Goal: Information Seeking & Learning: Learn about a topic

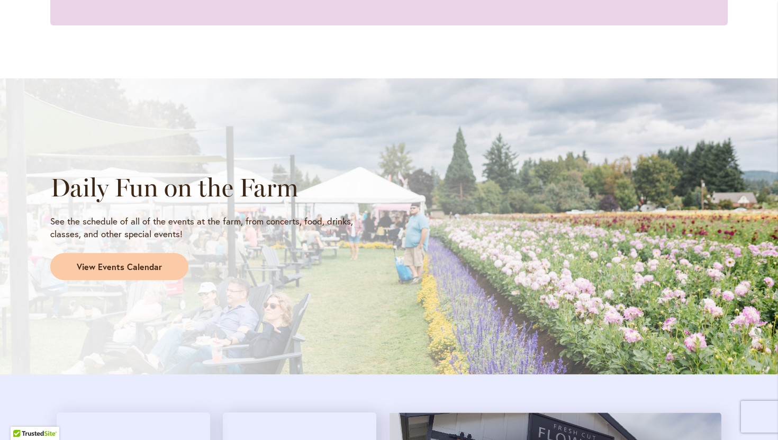
scroll to position [804, 0]
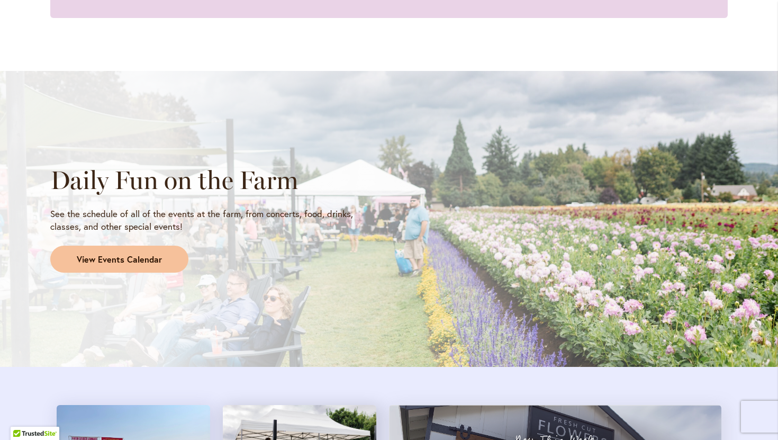
click at [141, 255] on span "View Events Calendar" at bounding box center [119, 260] width 85 height 12
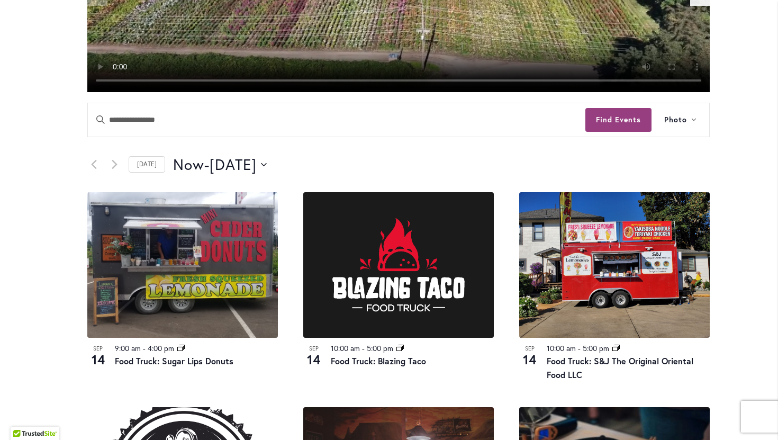
scroll to position [409, 0]
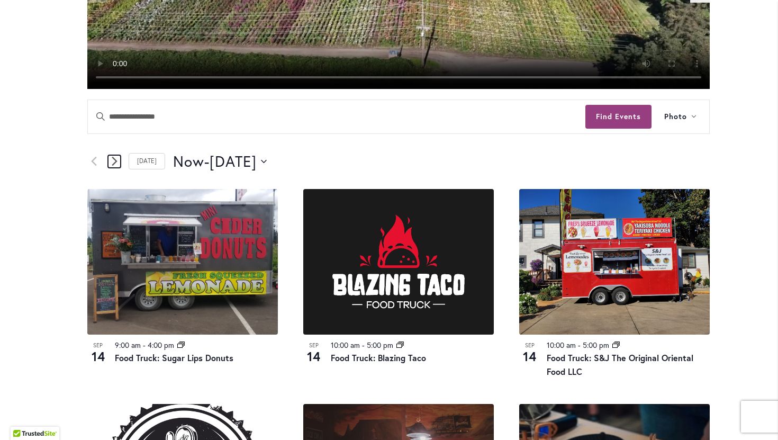
click at [112, 165] on icon "Next Events" at bounding box center [114, 161] width 5 height 9
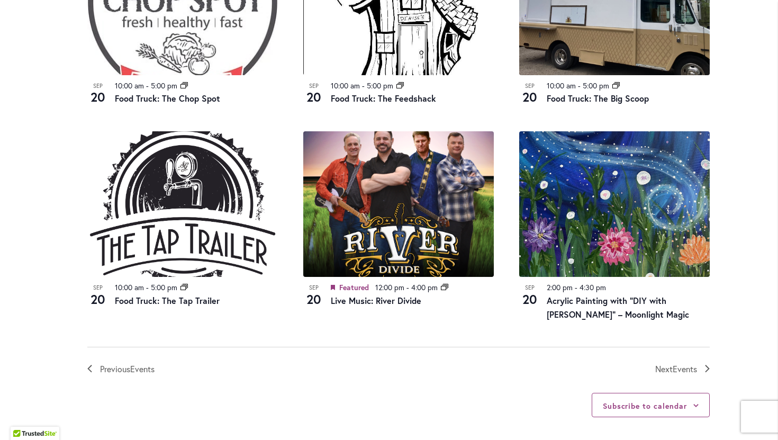
scroll to position [1090, 0]
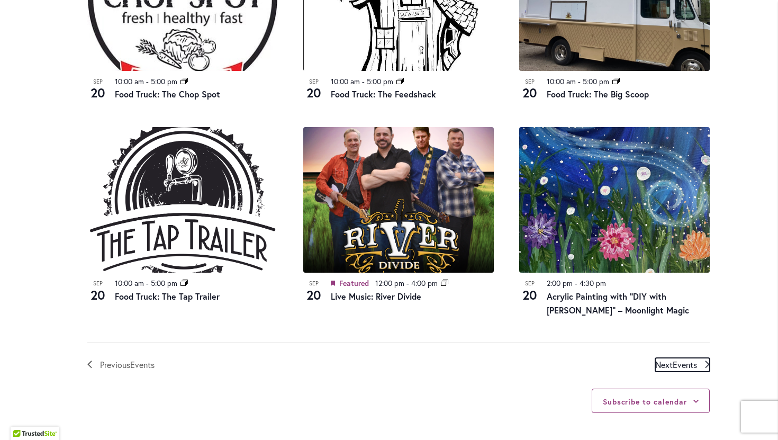
click at [704, 364] on link "Next Events" at bounding box center [683, 365] width 55 height 14
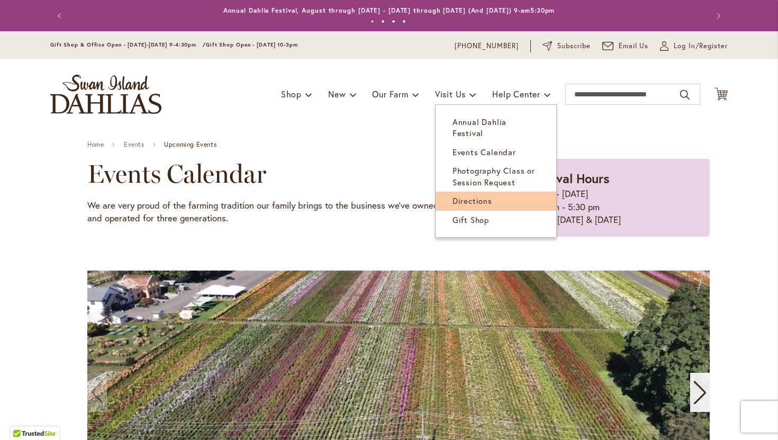
click at [477, 195] on span "Directions" at bounding box center [473, 200] width 40 height 11
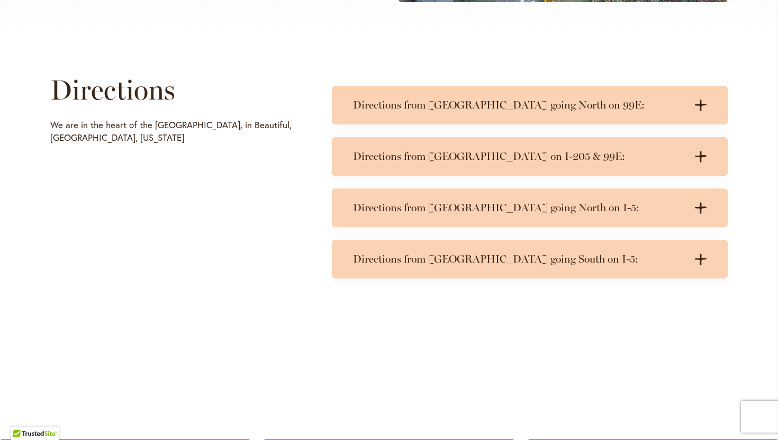
scroll to position [468, 0]
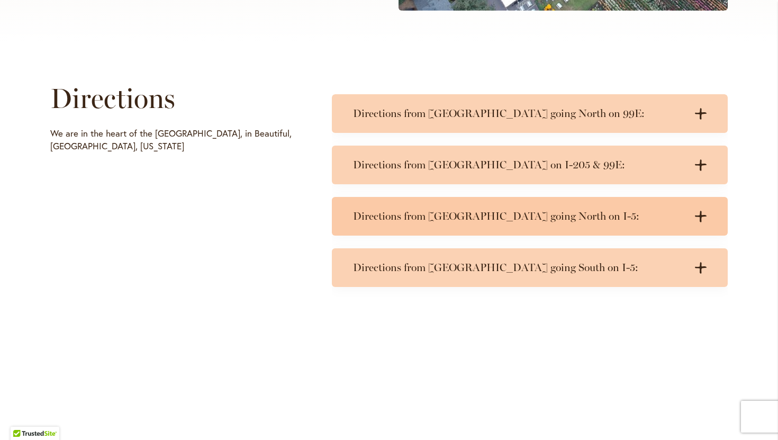
click at [697, 211] on icon ".cls-1 { fill: #3c2616; stroke-width: 0px; }" at bounding box center [701, 217] width 12 height 12
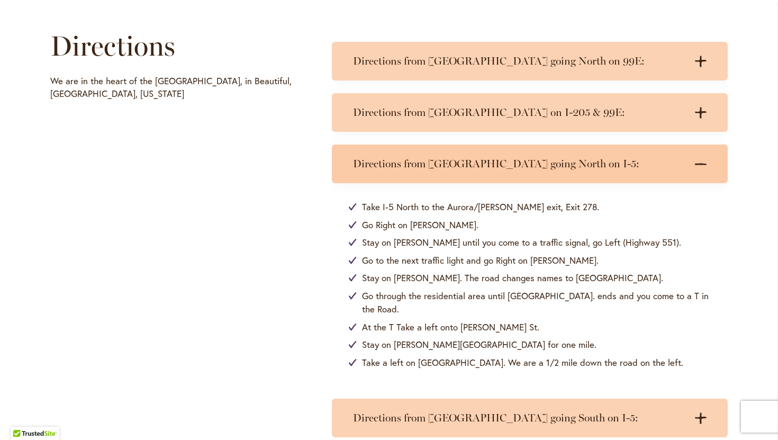
scroll to position [529, 0]
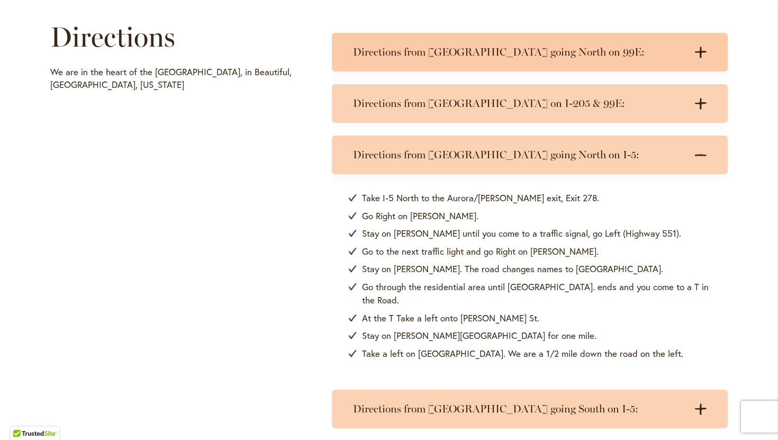
click at [647, 52] on h3 "Directions from Salem going North on 99E:" at bounding box center [519, 52] width 333 height 13
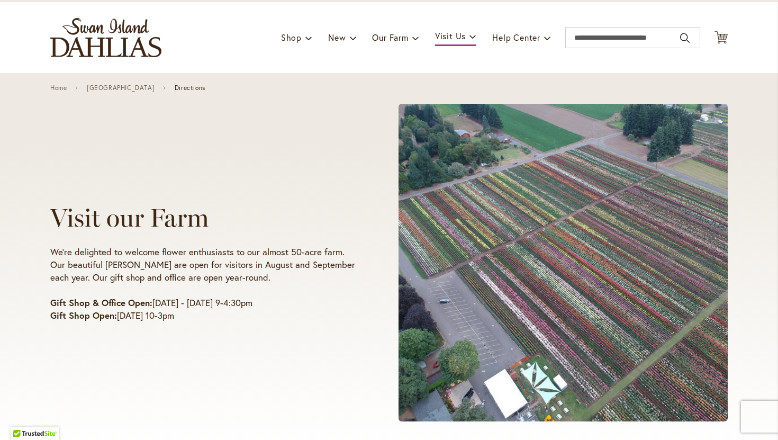
scroll to position [0, 0]
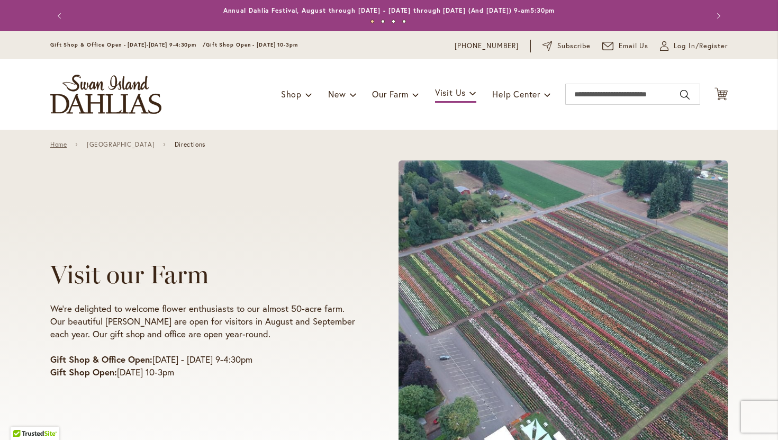
click at [56, 145] on link "Home" at bounding box center [58, 144] width 16 height 7
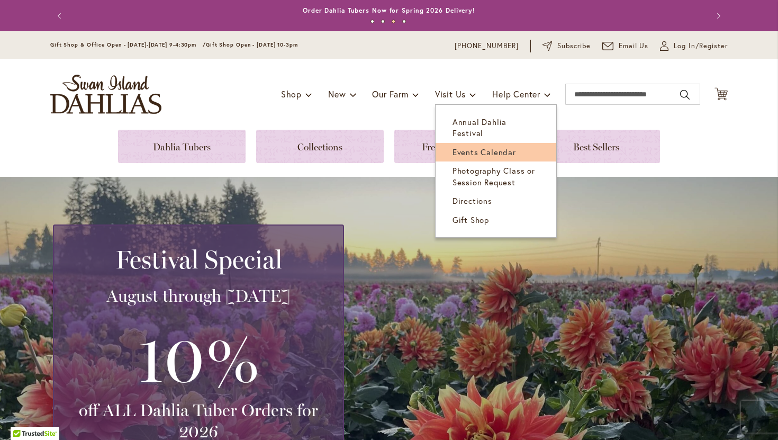
click at [480, 147] on span "Events Calendar" at bounding box center [485, 152] width 64 height 11
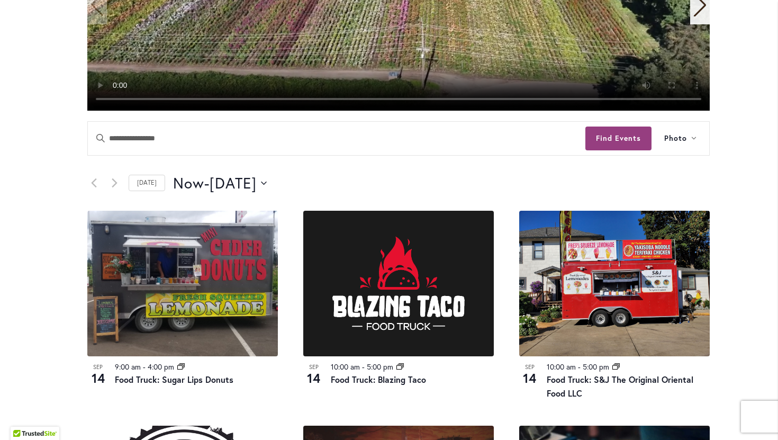
scroll to position [396, 0]
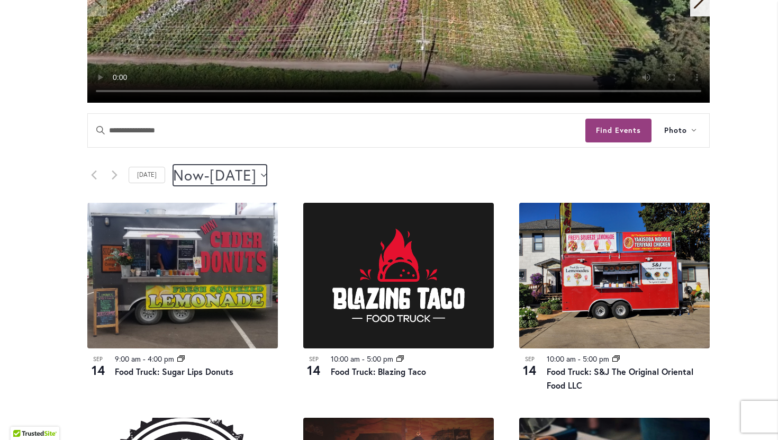
click at [267, 175] on icon "Click to toggle datepicker" at bounding box center [264, 175] width 6 height 4
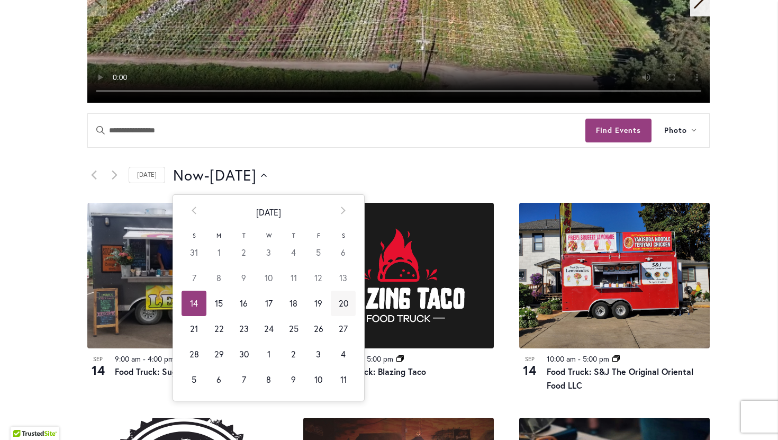
click at [335, 297] on td "20" at bounding box center [343, 303] width 25 height 25
type input "*********"
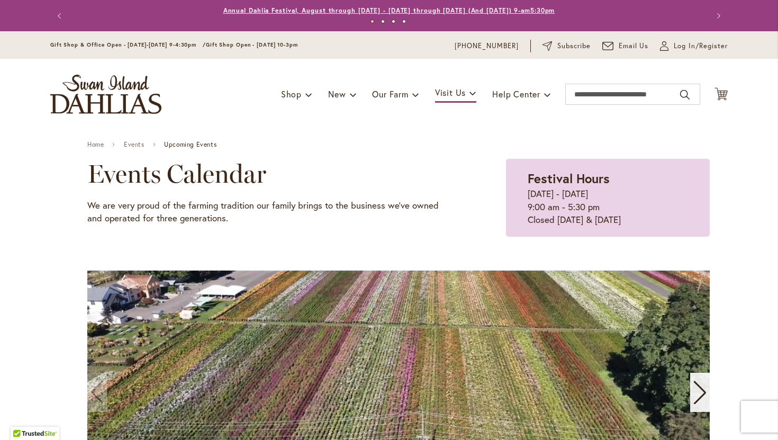
click at [223, 11] on link "Annual Dahlia Festival, August through [DATE] - [DATE] through [DATE] (And [DAT…" at bounding box center [389, 10] width 332 height 8
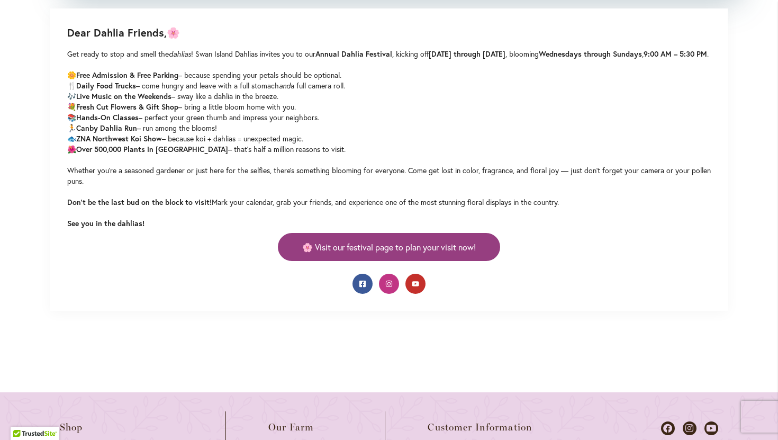
scroll to position [612, 0]
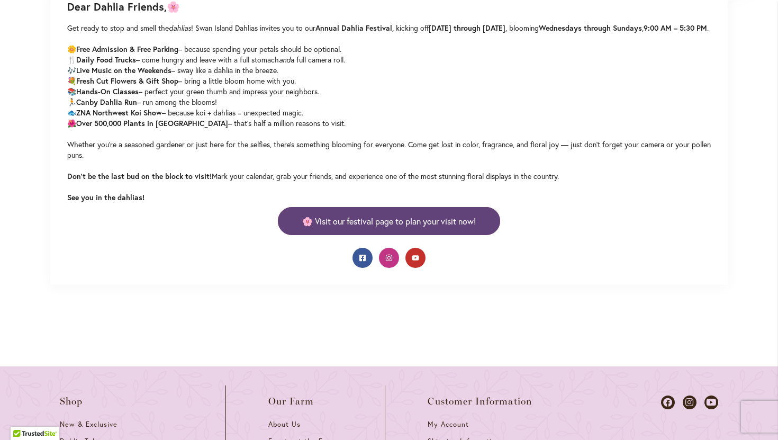
click at [308, 222] on link "🌸 Visit our festival page to plan your visit now!" at bounding box center [389, 221] width 222 height 28
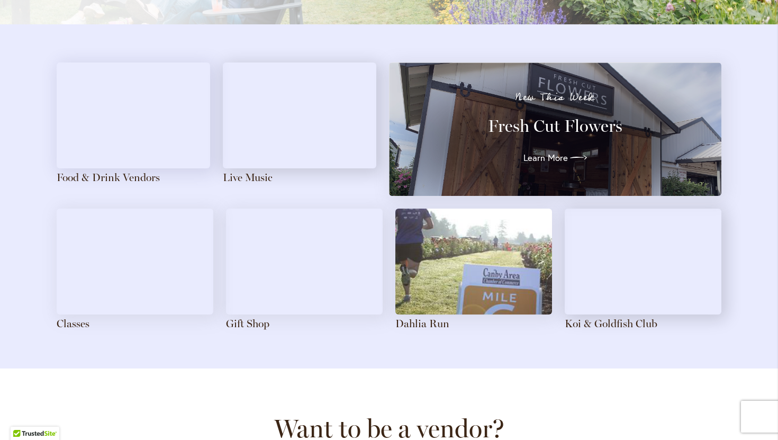
scroll to position [1151, 0]
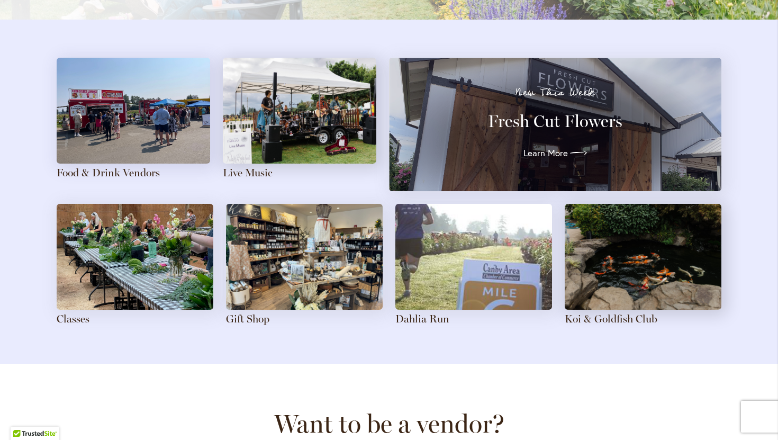
click at [149, 266] on img at bounding box center [135, 257] width 157 height 106
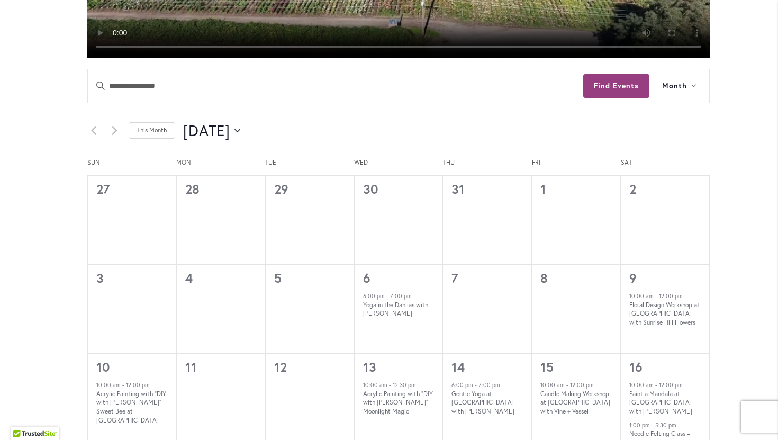
scroll to position [498, 0]
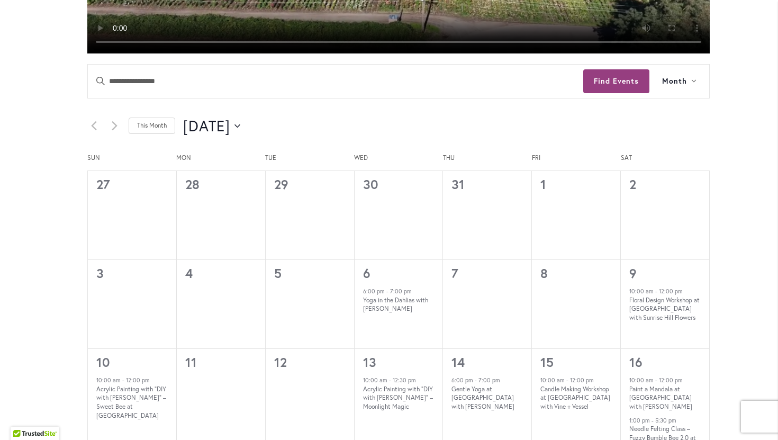
click at [107, 124] on li at bounding box center [97, 126] width 21 height 13
click at [112, 125] on icon "Next month" at bounding box center [115, 126] width 6 height 10
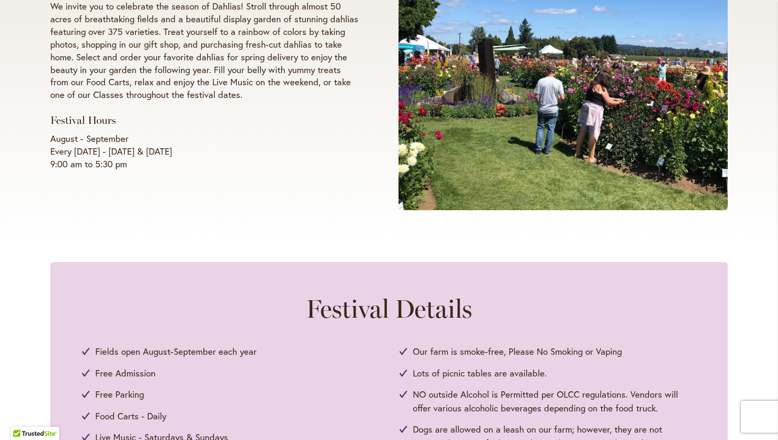
scroll to position [271, 0]
